Goal: Task Accomplishment & Management: Use online tool/utility

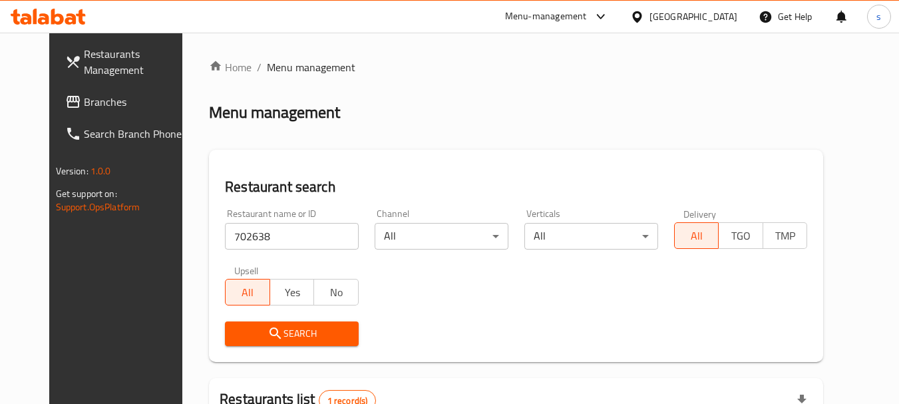
scroll to position [178, 0]
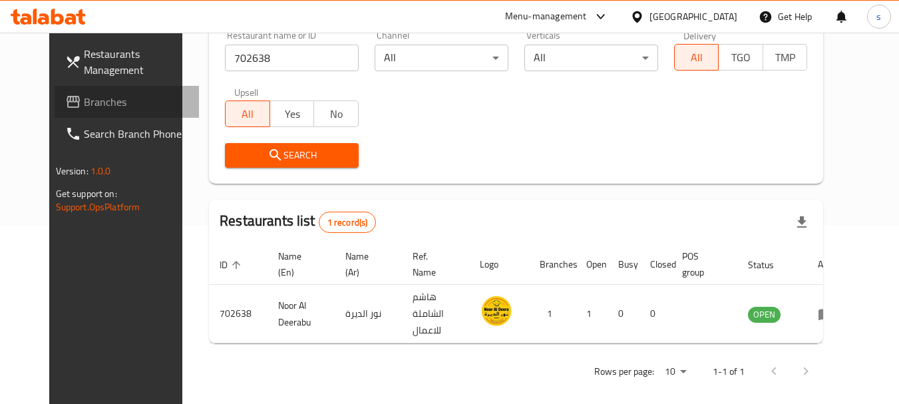
click at [73, 116] on link "Branches" at bounding box center [127, 102] width 145 height 32
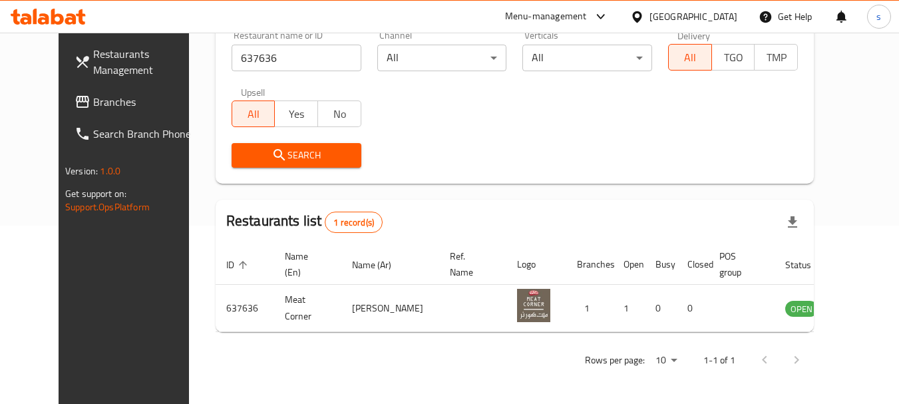
click at [93, 97] on span "Branches" at bounding box center [145, 102] width 105 height 16
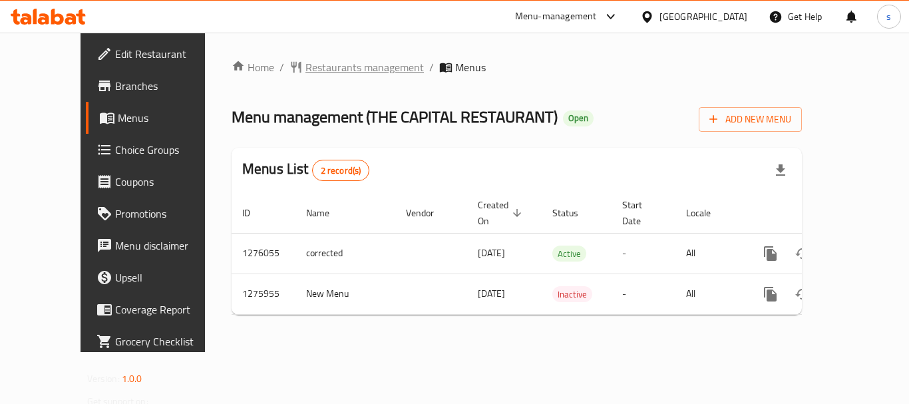
click at [305, 67] on span "Restaurants management" at bounding box center [364, 67] width 118 height 16
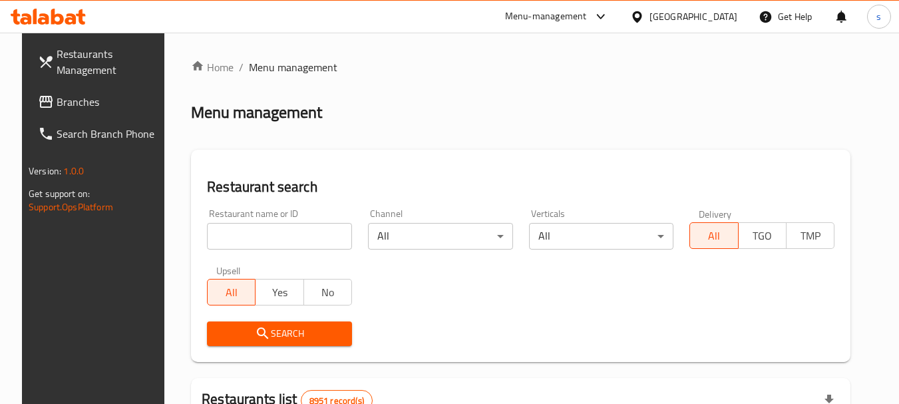
click at [226, 238] on input "search" at bounding box center [279, 236] width 145 height 27
paste input "691780"
type input "691780"
click at [219, 331] on span "Search" at bounding box center [280, 333] width 124 height 17
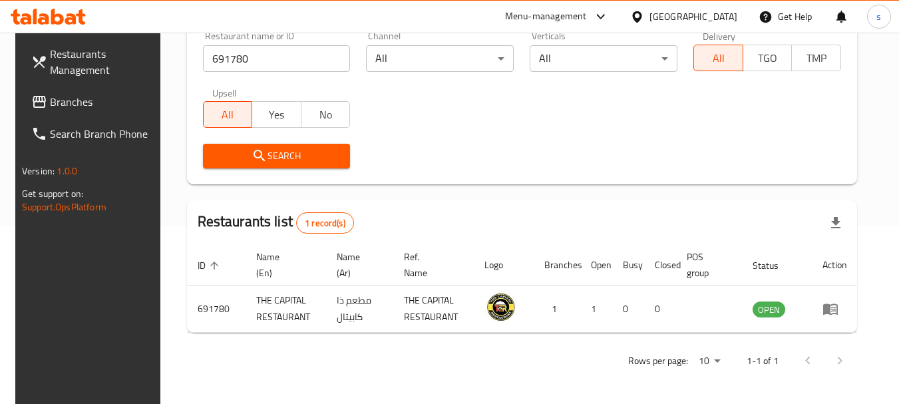
scroll to position [178, 0]
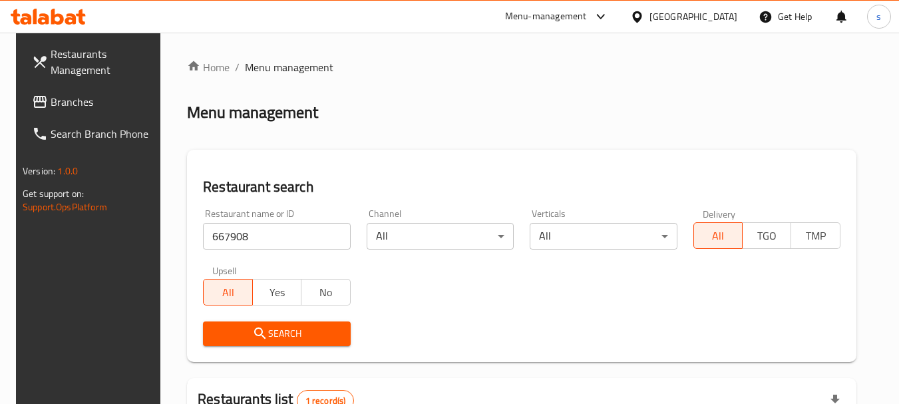
scroll to position [190, 0]
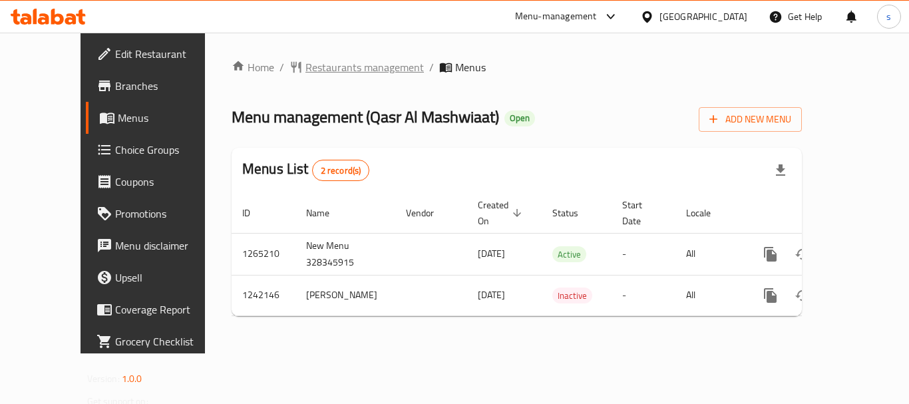
click at [305, 64] on span "Restaurants management" at bounding box center [364, 67] width 118 height 16
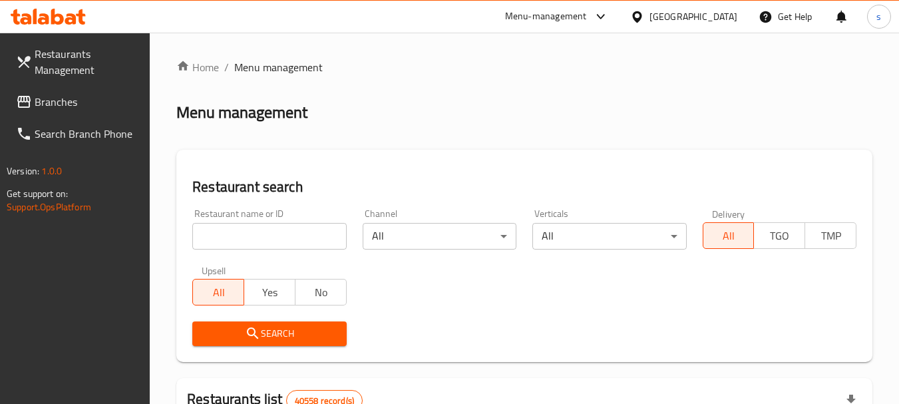
click at [60, 108] on span "Branches" at bounding box center [87, 102] width 105 height 16
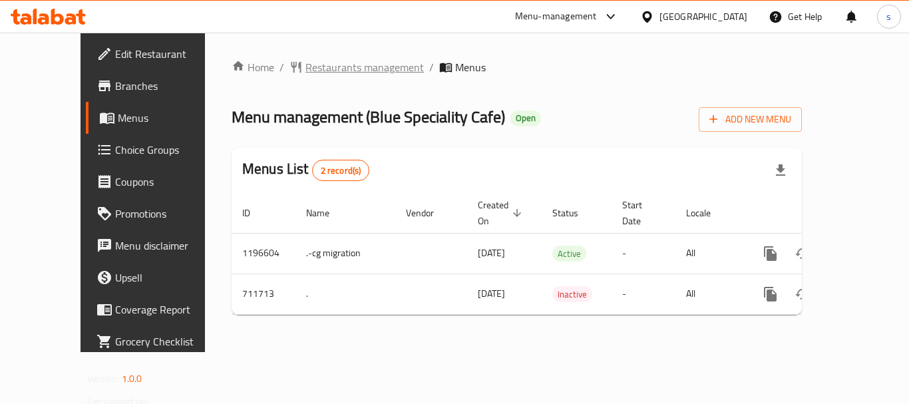
click at [358, 75] on span "Restaurants management" at bounding box center [364, 67] width 118 height 16
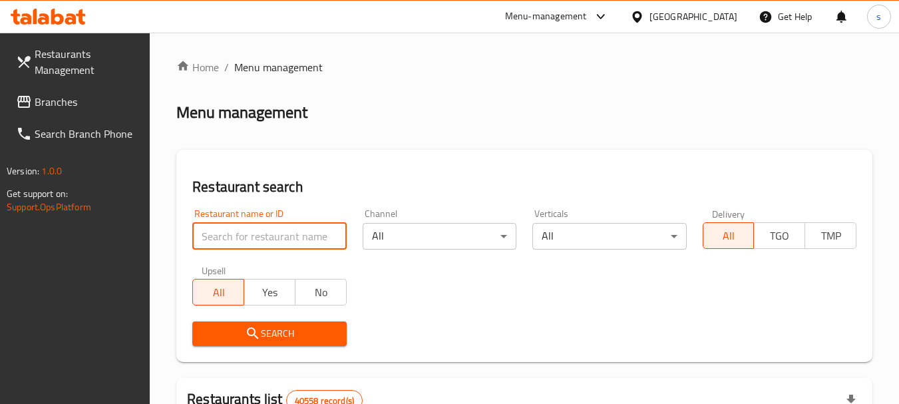
click at [246, 234] on input "search" at bounding box center [269, 236] width 154 height 27
paste input "645195"
type input "645195"
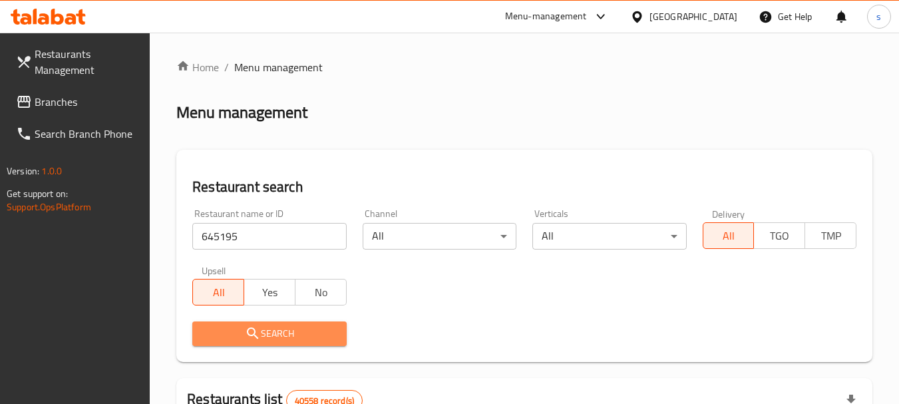
click at [245, 335] on icon "submit" at bounding box center [253, 333] width 16 height 16
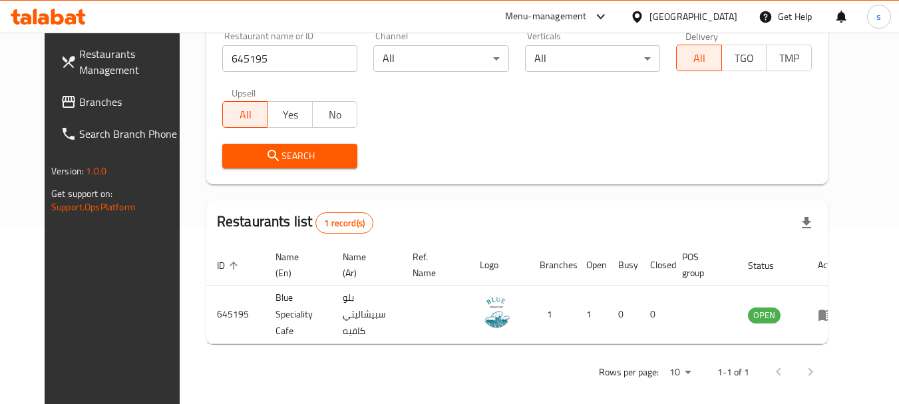
scroll to position [178, 0]
click at [79, 108] on span "Branches" at bounding box center [131, 102] width 105 height 16
